Goal: Information Seeking & Learning: Learn about a topic

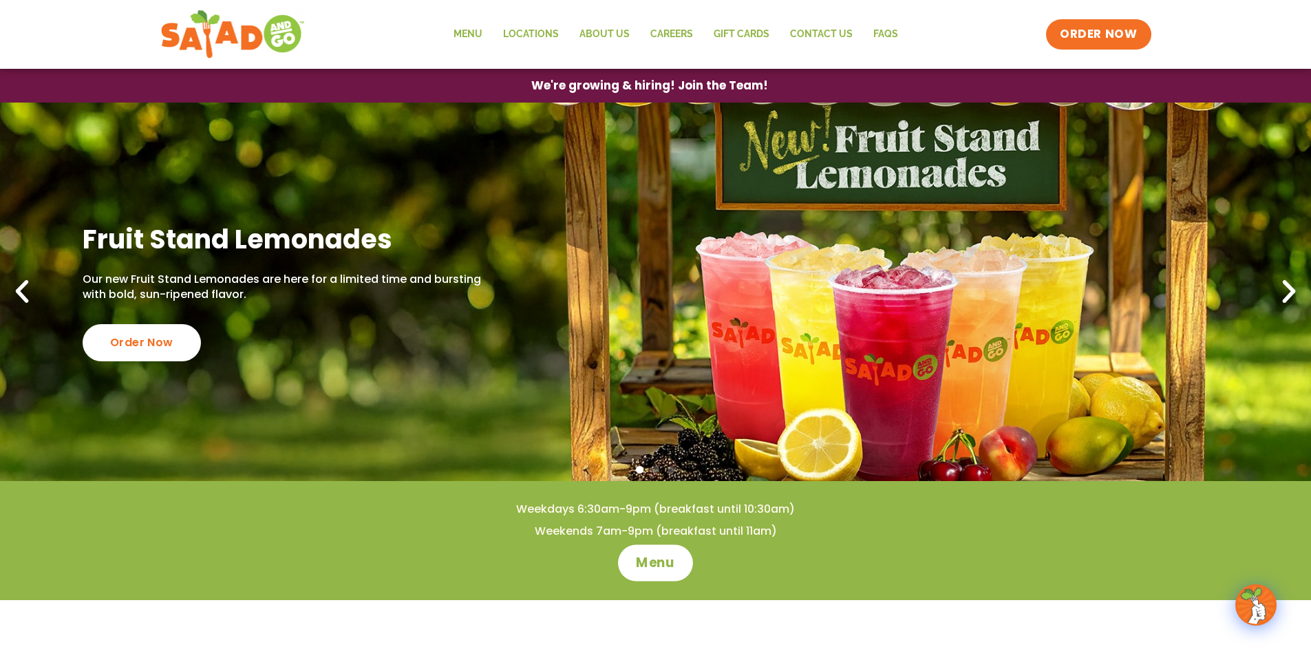
click at [669, 563] on span "Menu" at bounding box center [655, 563] width 39 height 18
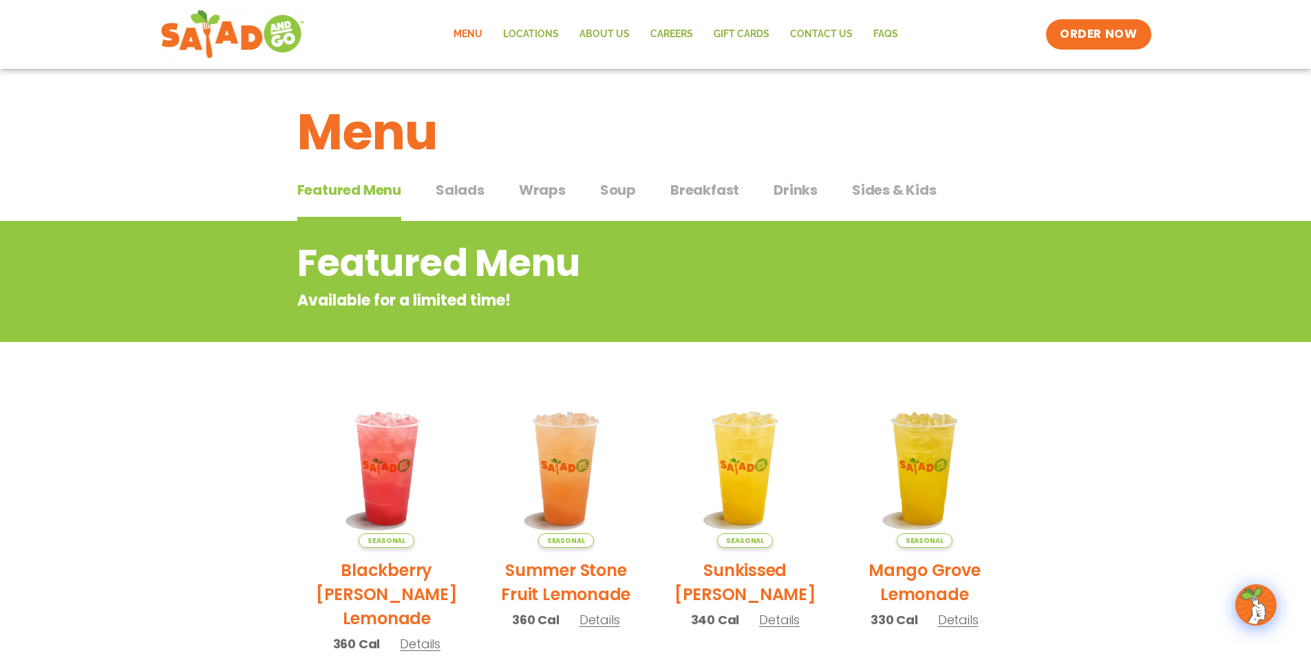
click at [462, 188] on span "Salads" at bounding box center [459, 190] width 49 height 21
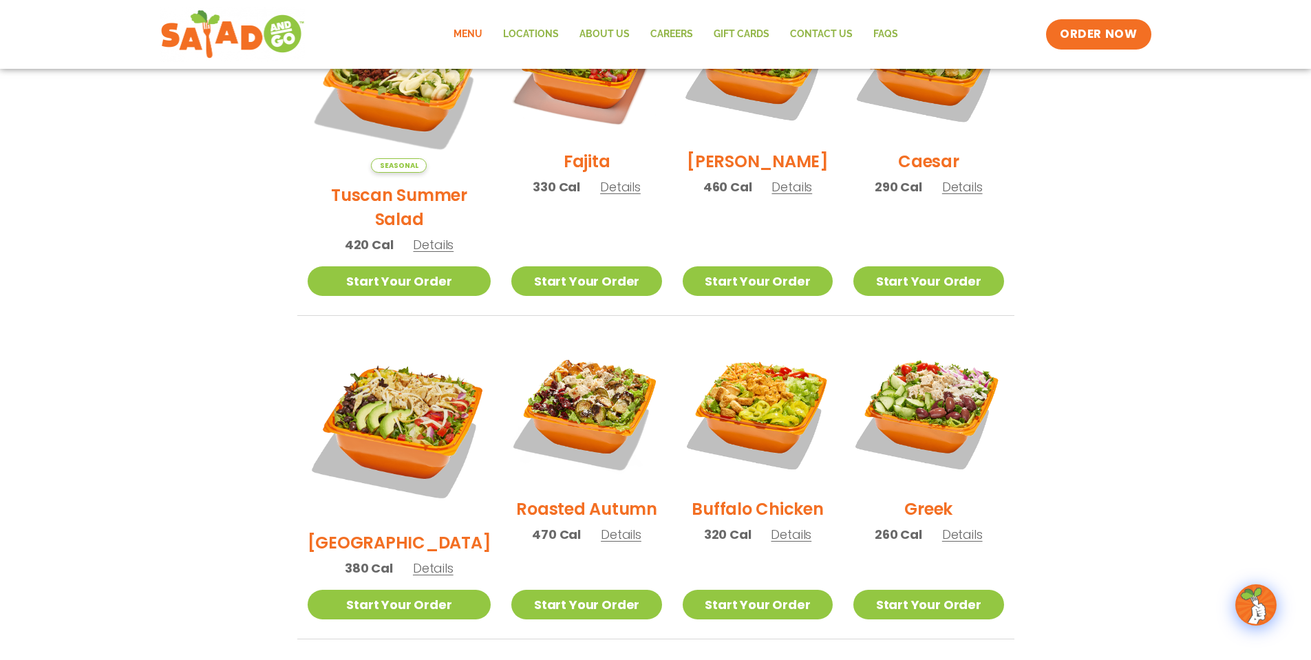
scroll to position [311, 0]
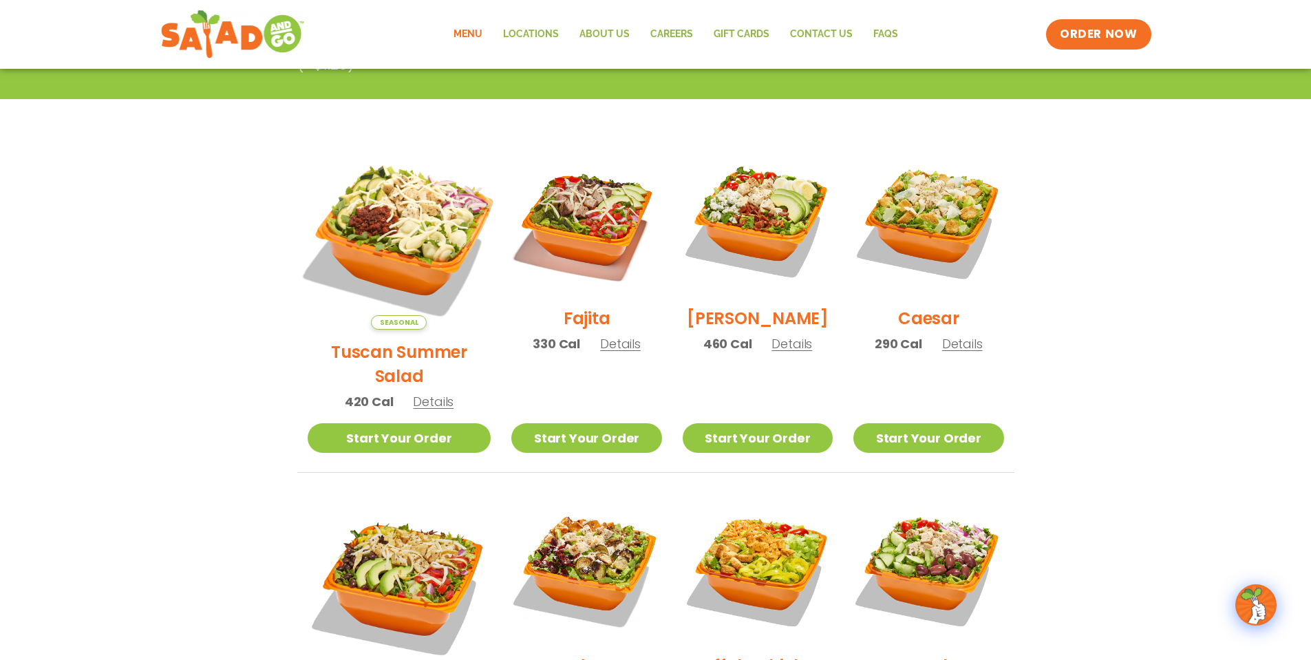
click at [406, 224] on img at bounding box center [398, 237] width 215 height 215
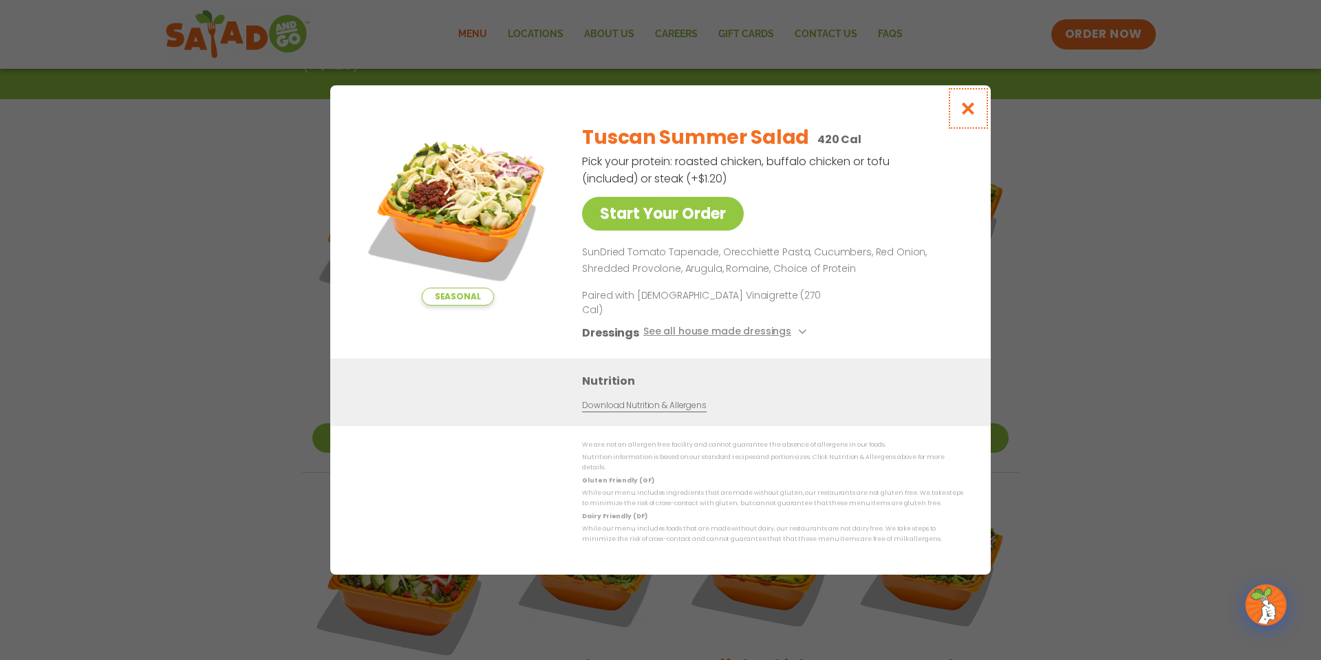
click at [968, 114] on icon "Close modal" at bounding box center [968, 108] width 17 height 14
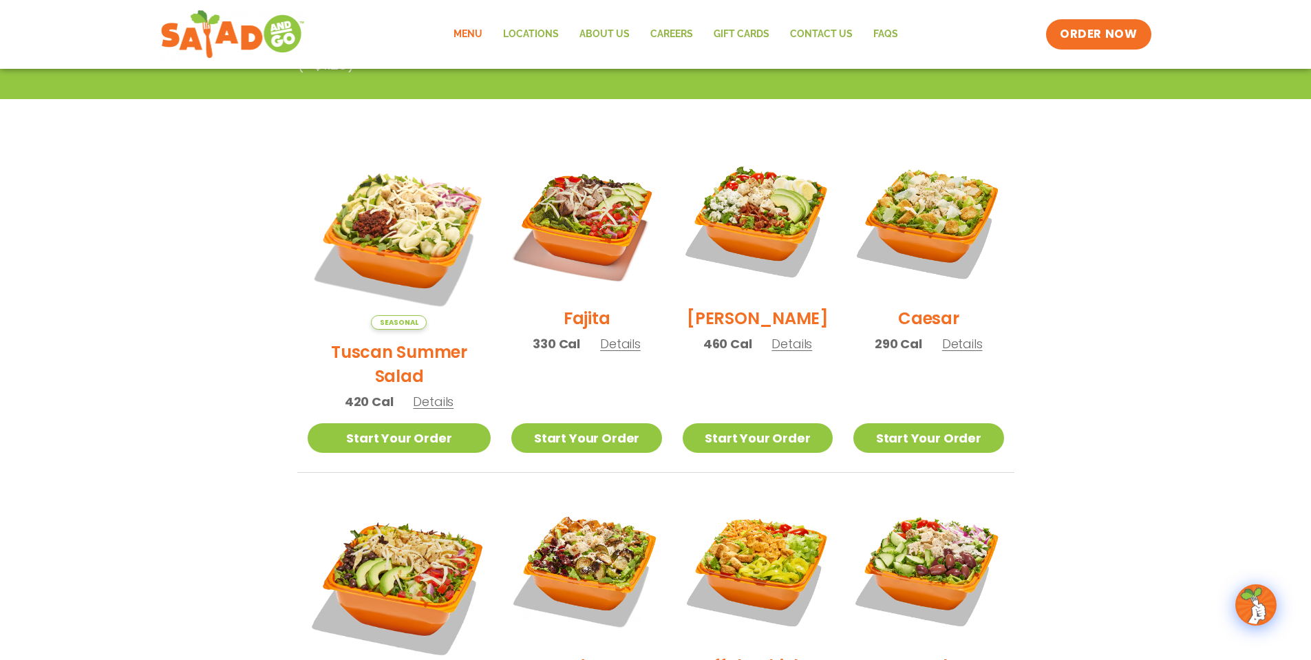
click at [603, 222] on img at bounding box center [586, 221] width 150 height 150
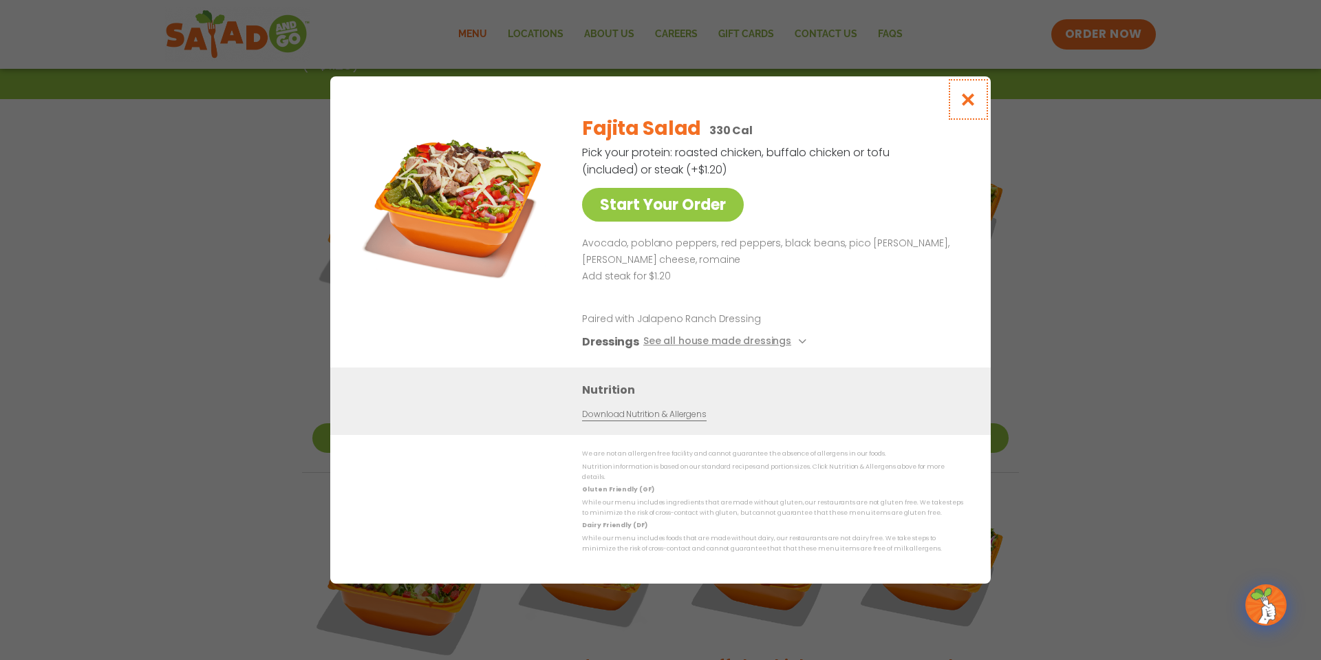
click at [972, 105] on icon "Close modal" at bounding box center [968, 99] width 17 height 14
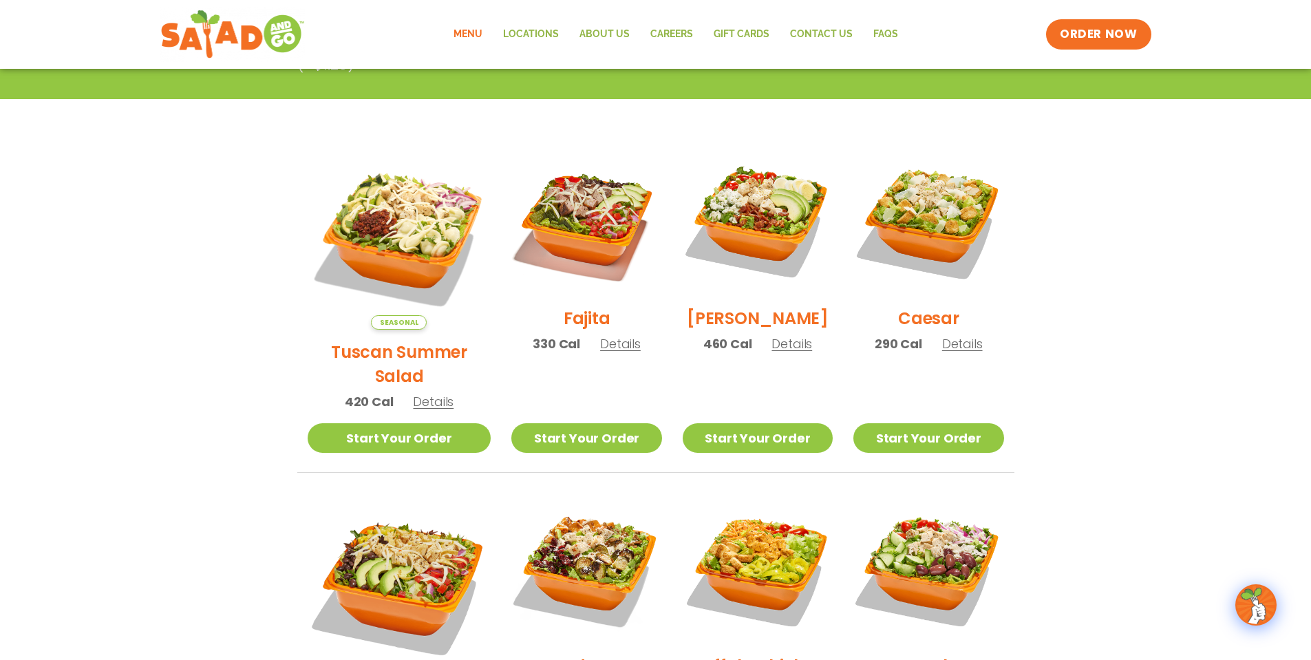
click at [1133, 407] on section "Salads Our house-made dressings make our huge portions even more delicious. Goo…" at bounding box center [655, 514] width 1311 height 1209
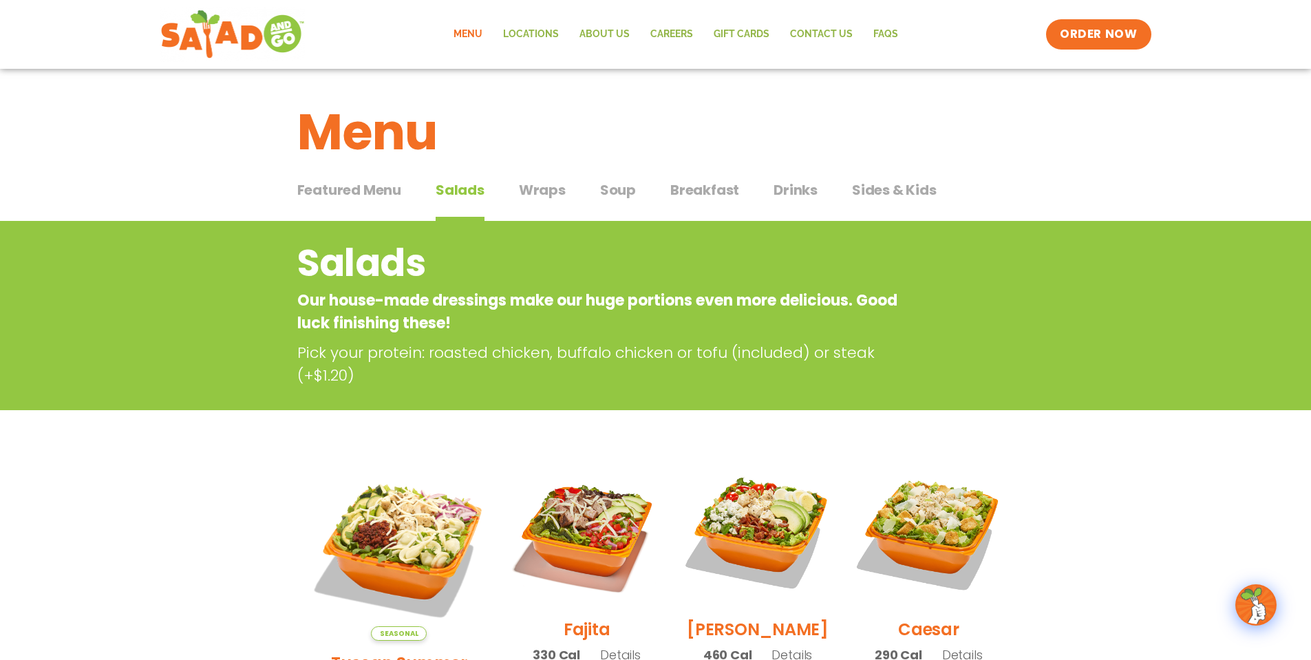
click at [894, 184] on span "Sides & Kids" at bounding box center [894, 190] width 85 height 21
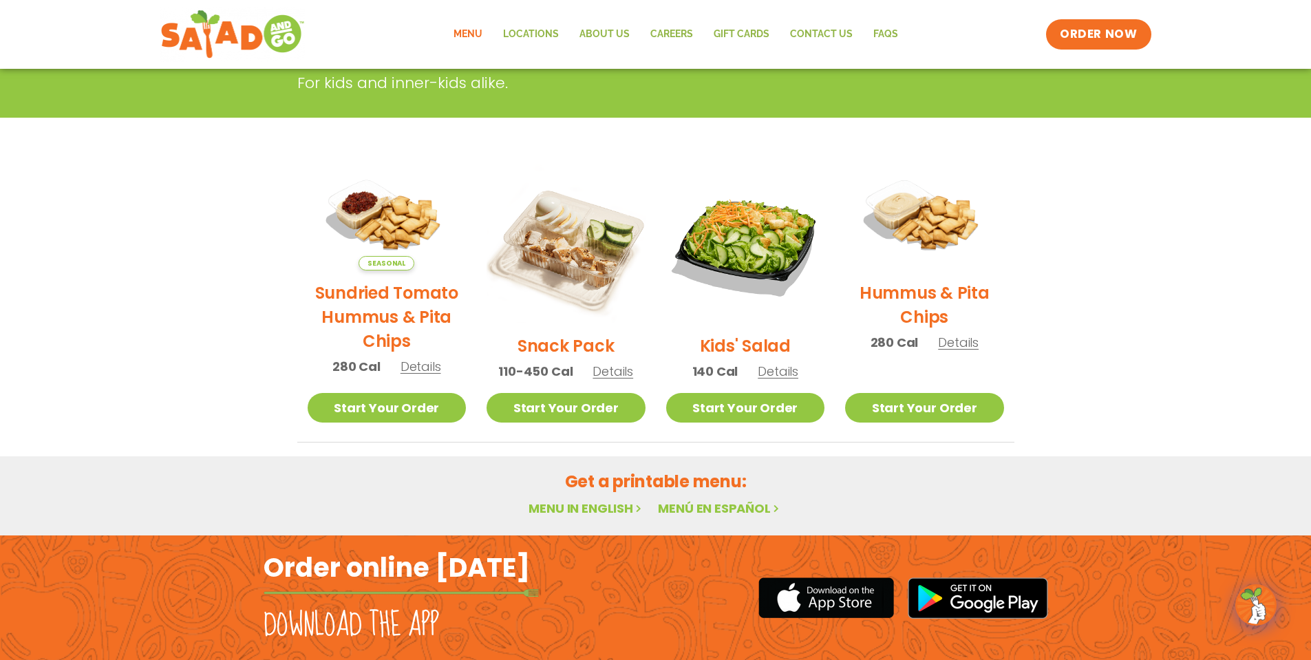
scroll to position [127, 0]
